Goal: Information Seeking & Learning: Learn about a topic

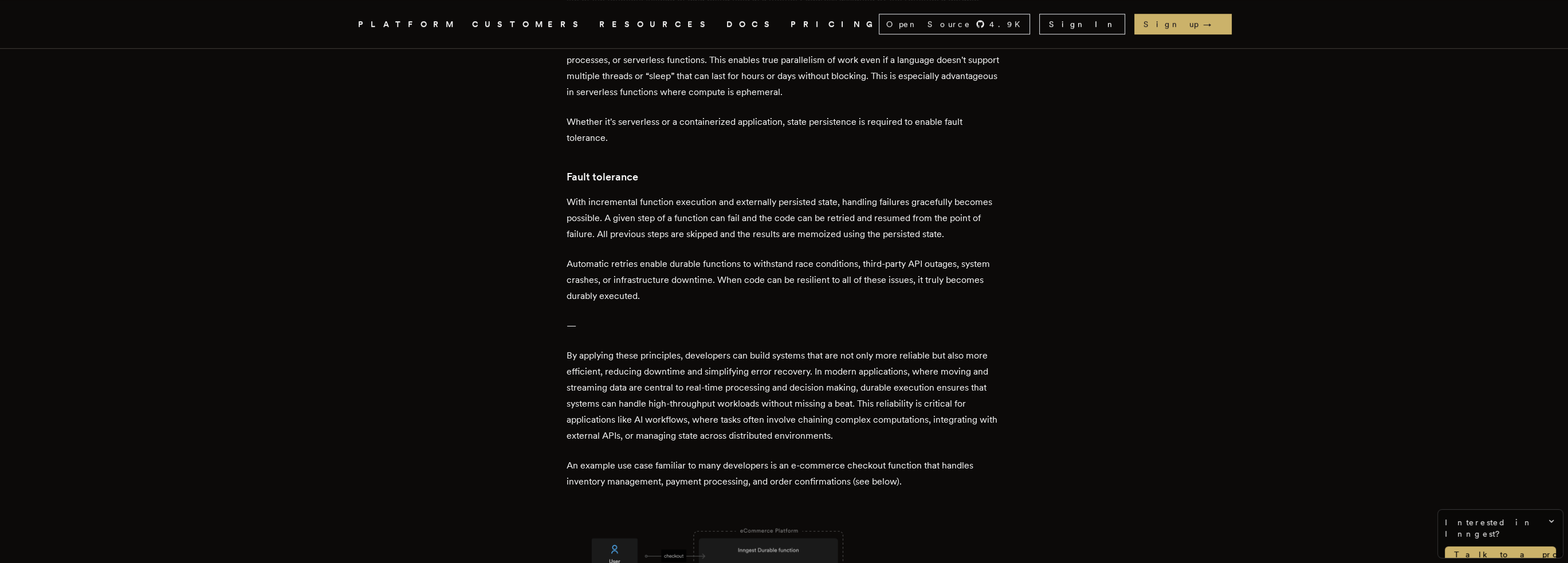
scroll to position [2419, 0]
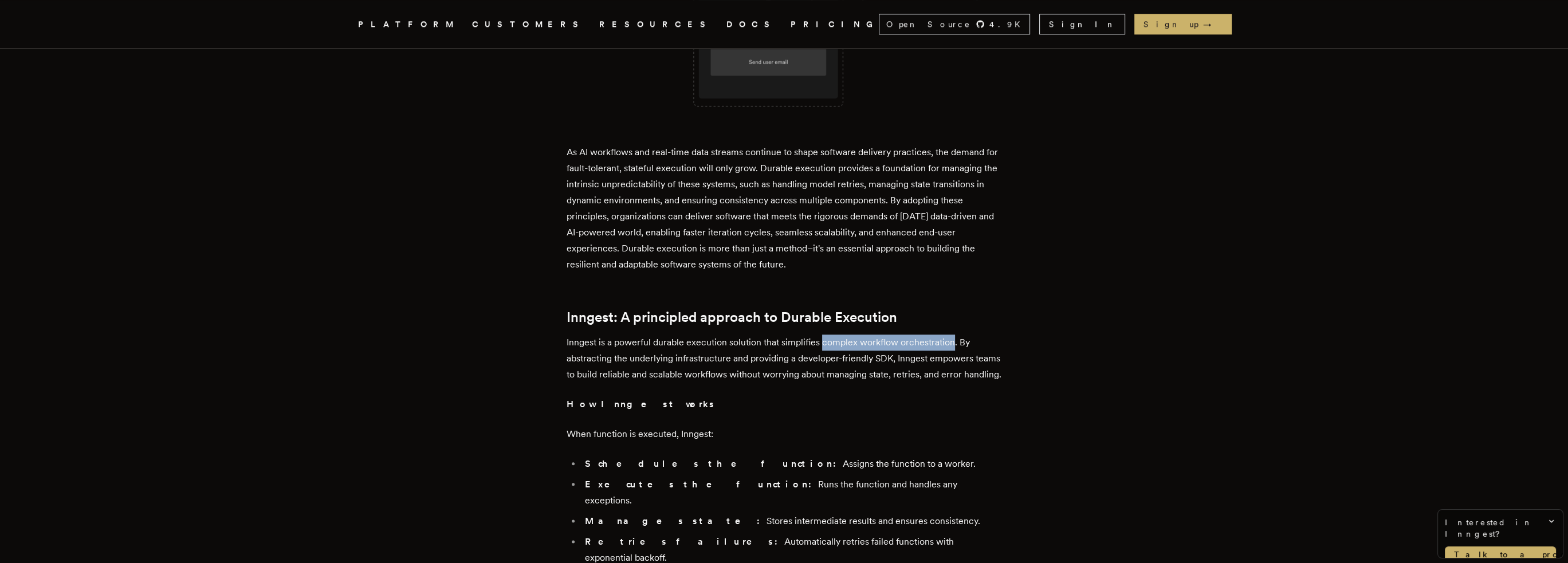
drag, startPoint x: 825, startPoint y: 279, endPoint x: 955, endPoint y: 273, distance: 130.1
click at [955, 273] on div "Long-running jobs, complex workflows, distributed systems, and DAGs are difficu…" at bounding box center [784, 42] width 435 height 3969
copy p "complex workflow orchestration"
click at [859, 335] on p "Inngest is a powerful durable execution solution that simplifies complex workfl…" at bounding box center [784, 358] width 435 height 48
drag, startPoint x: 862, startPoint y: 282, endPoint x: 955, endPoint y: 275, distance: 93.3
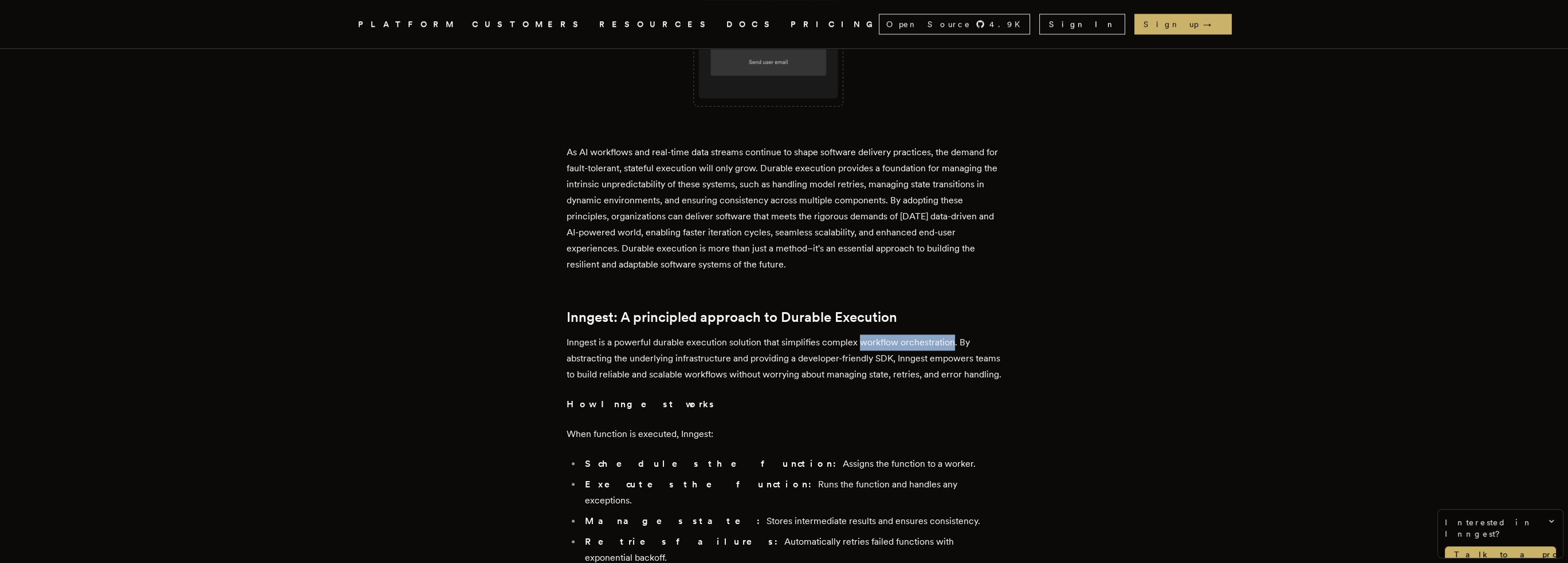
click at [955, 335] on p "Inngest is a powerful durable execution solution that simplifies complex workfl…" at bounding box center [784, 358] width 435 height 48
copy p "workflow orchestration"
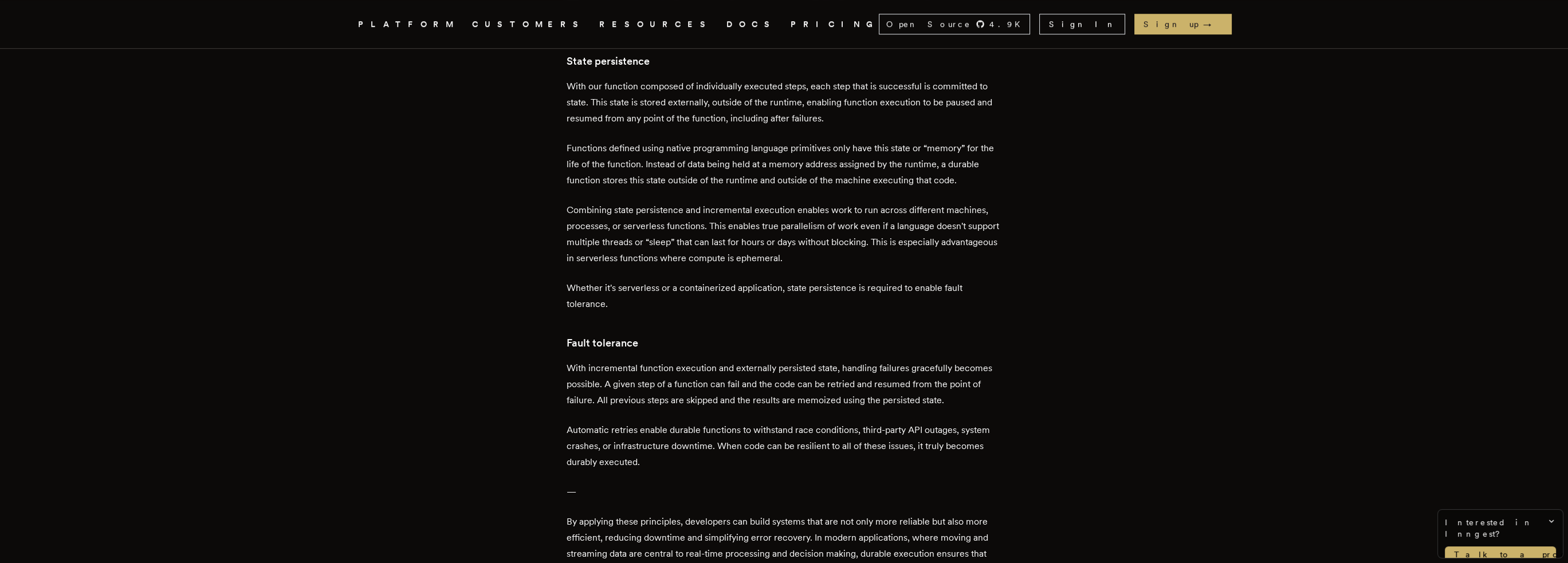
scroll to position [0, 0]
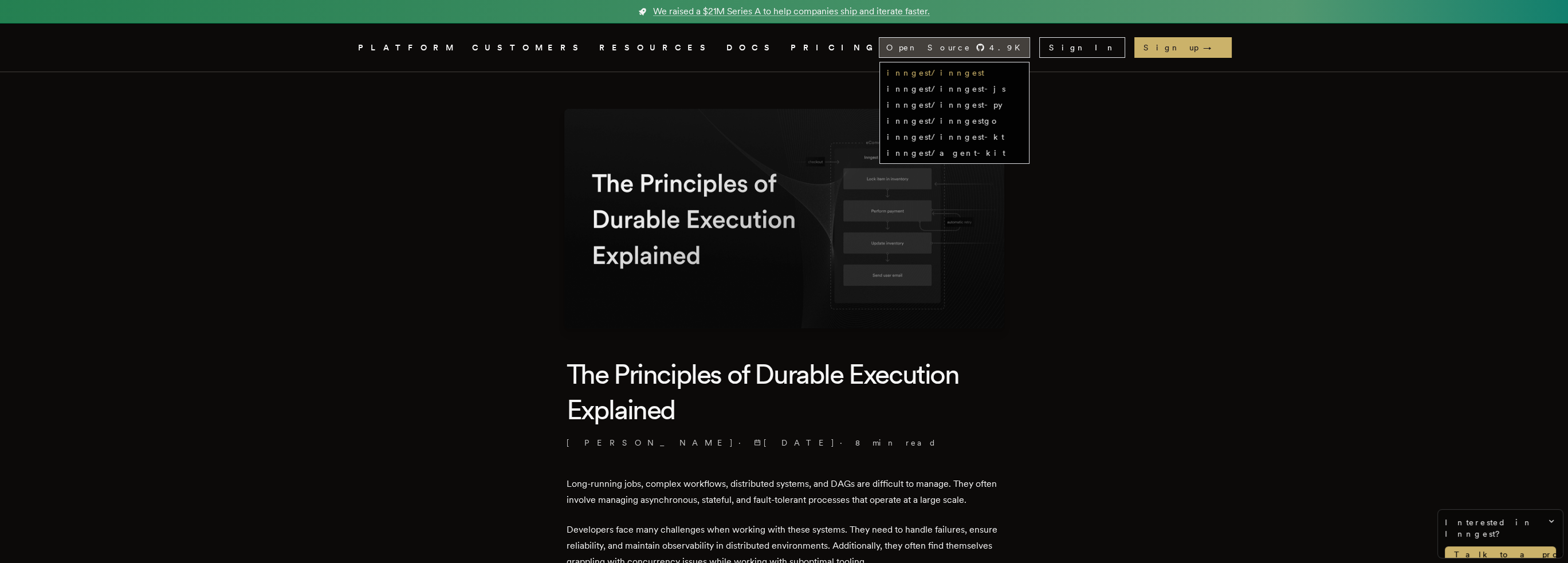
click at [984, 74] on link "inngest/inngest" at bounding box center [936, 72] width 97 height 9
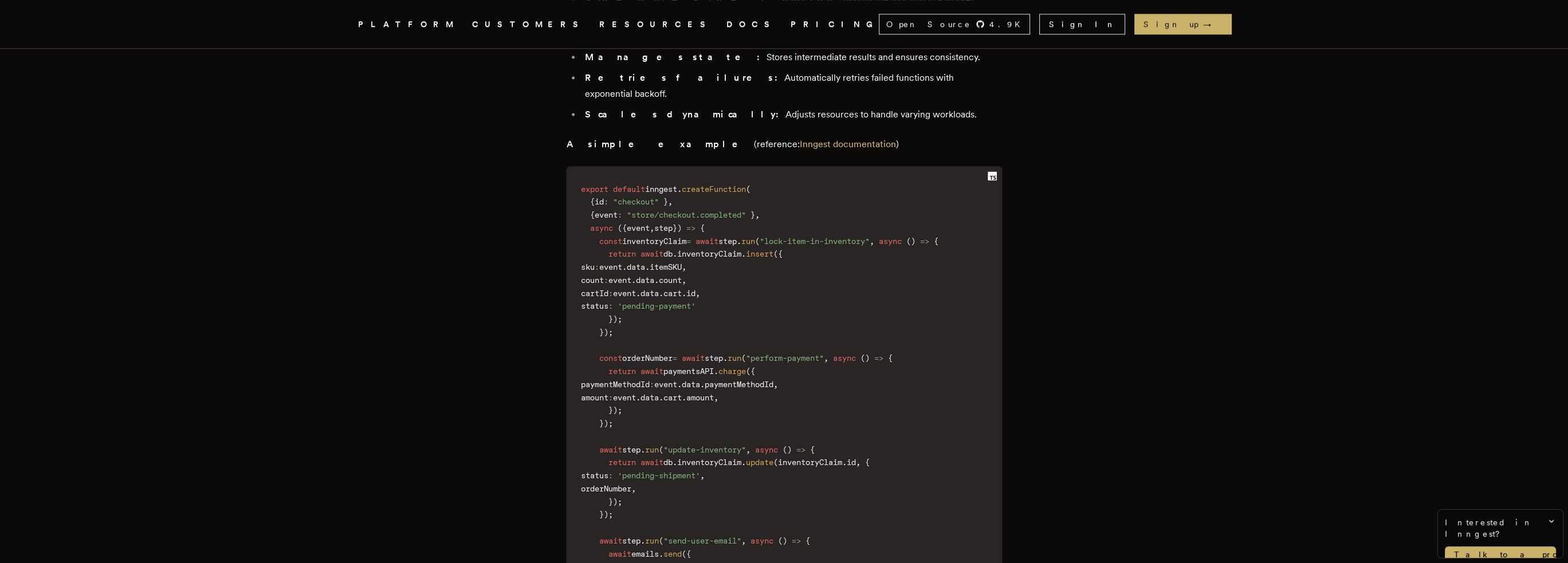
scroll to position [2921, 0]
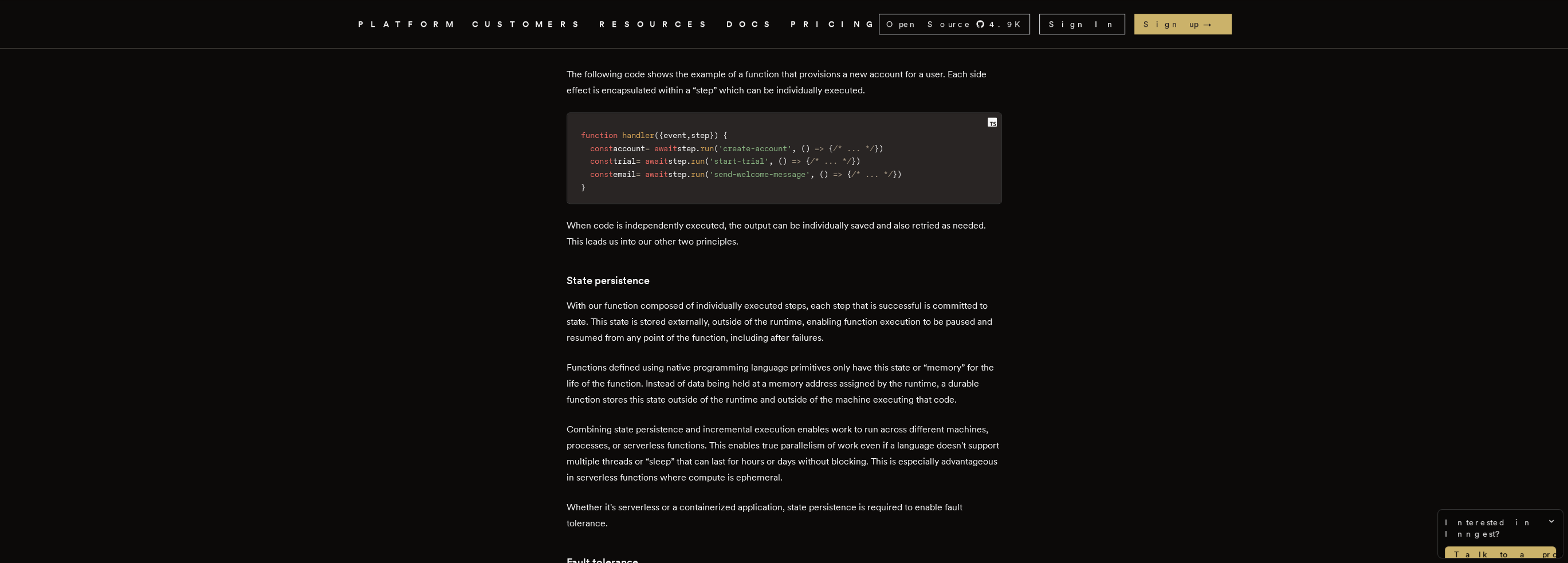
scroll to position [1432, 0]
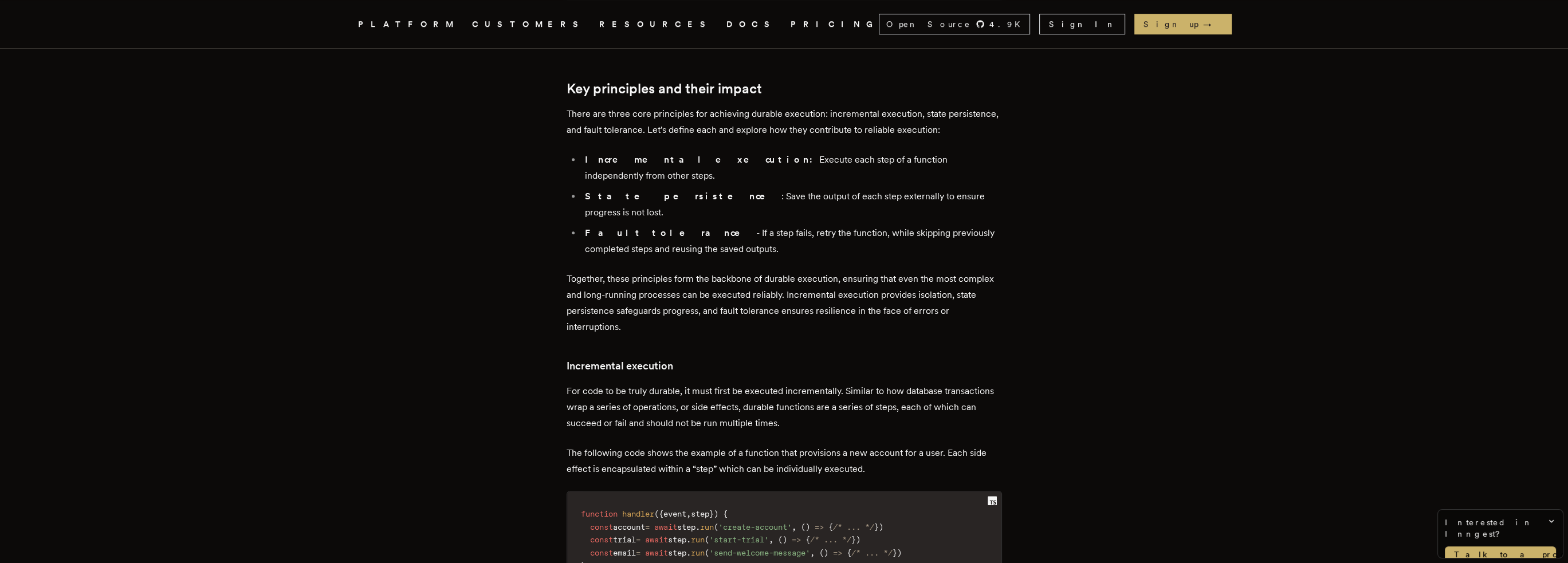
scroll to position [974, 0]
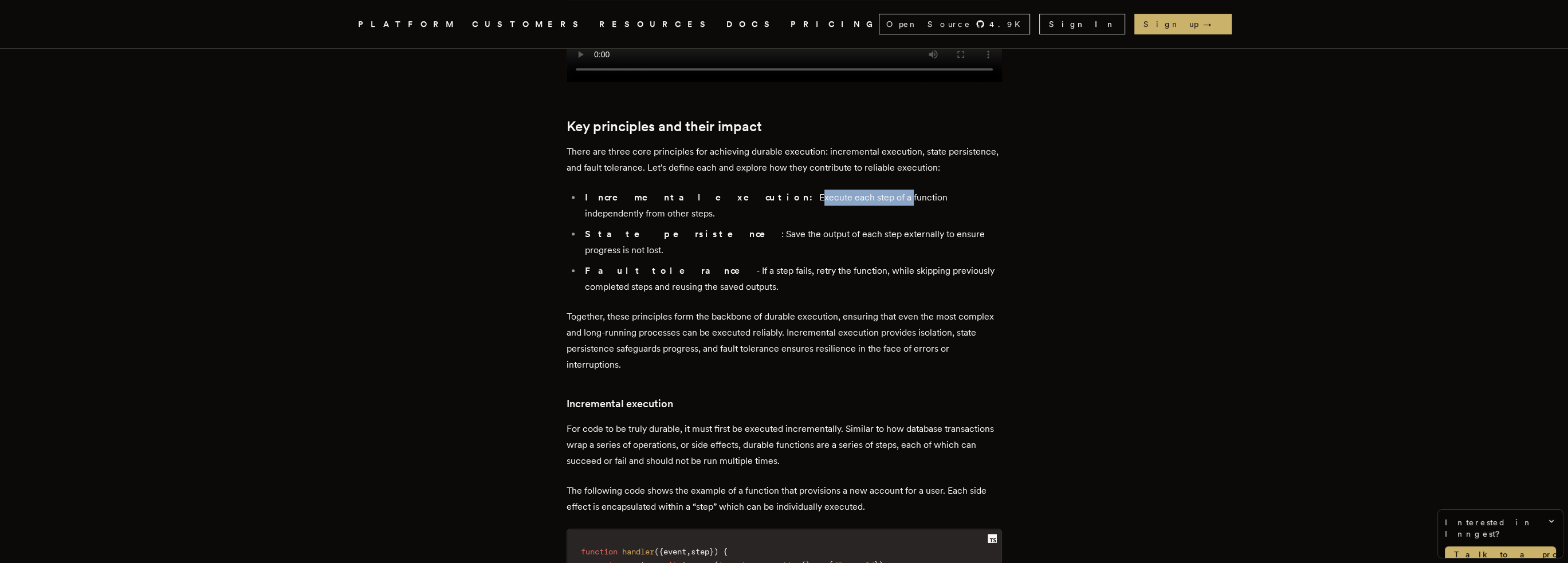
drag, startPoint x: 689, startPoint y: 174, endPoint x: 724, endPoint y: 175, distance: 35.0
click at [778, 189] on li "Incremental execution: Execute each step of a function independently from other…" at bounding box center [792, 205] width 421 height 32
click at [717, 189] on li "Incremental execution: Execute each step of a function independently from other…" at bounding box center [792, 205] width 421 height 32
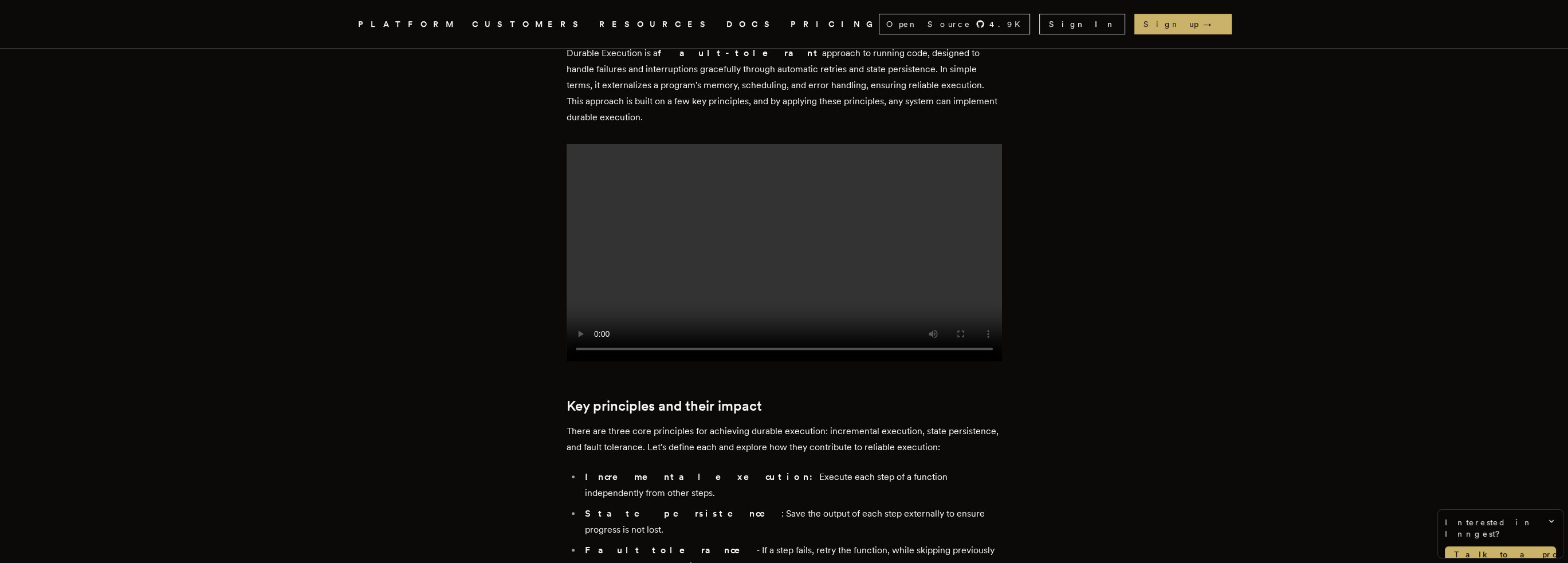
scroll to position [687, 0]
